Goal: Use online tool/utility: Utilize a website feature to perform a specific function

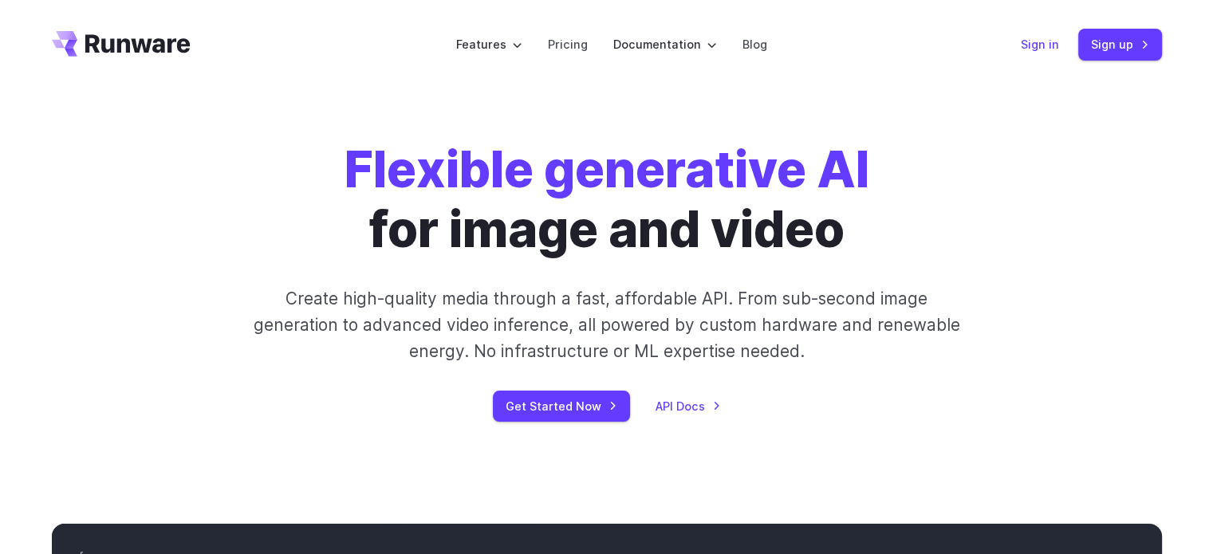
click at [1033, 37] on link "Sign in" at bounding box center [1039, 44] width 38 height 18
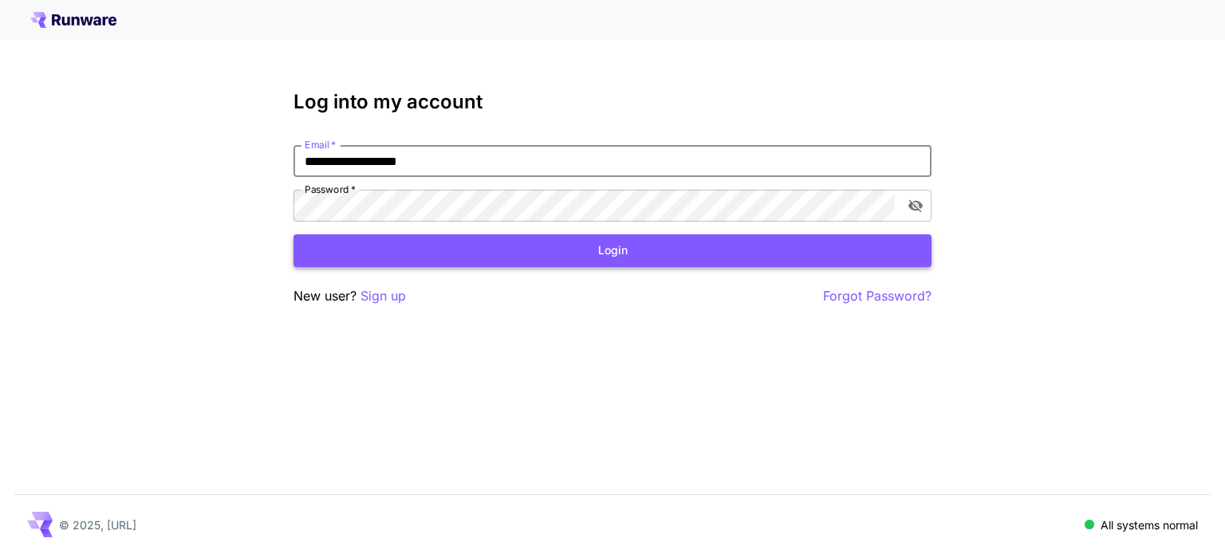
click at [456, 251] on button "Login" at bounding box center [612, 250] width 638 height 33
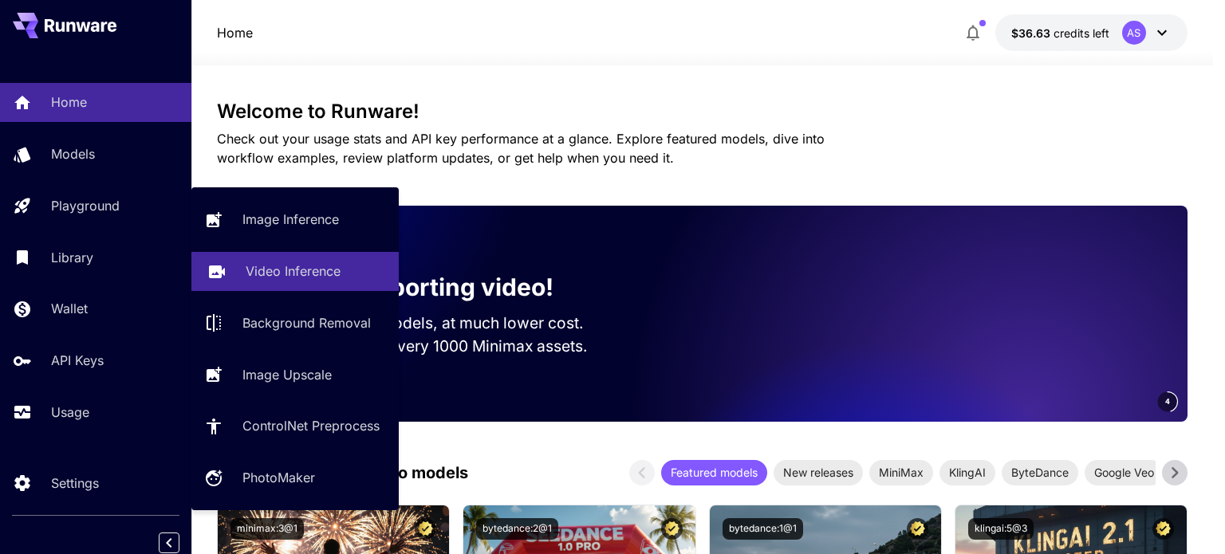
click at [287, 261] on p "Video Inference" at bounding box center [293, 270] width 95 height 19
